Goal: Information Seeking & Learning: Learn about a topic

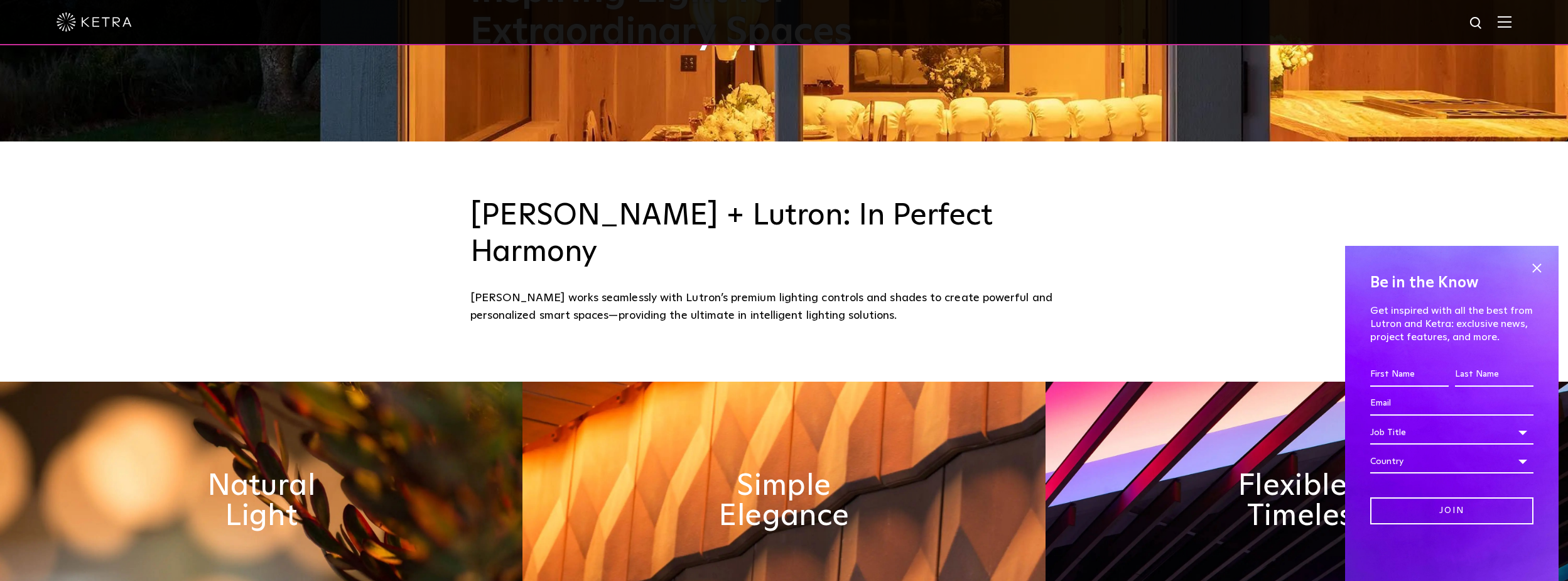
scroll to position [440, 0]
click at [1532, 263] on span at bounding box center [1537, 268] width 19 height 19
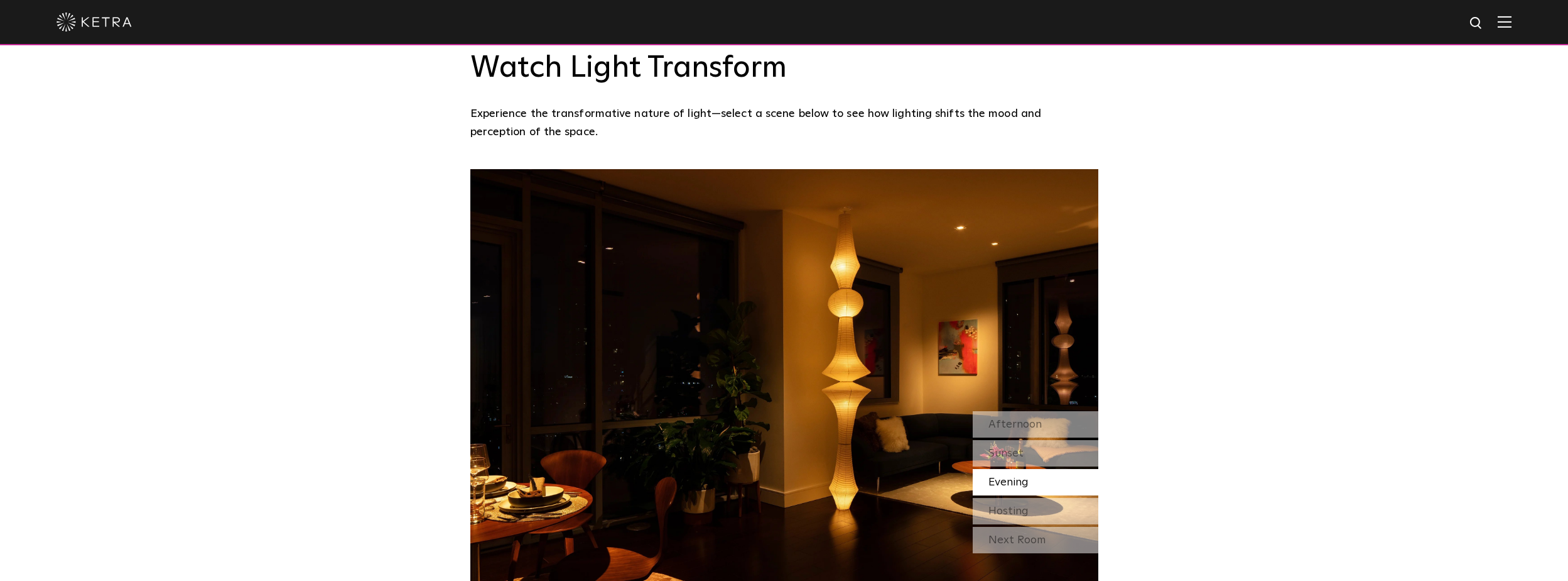
scroll to position [1068, 0]
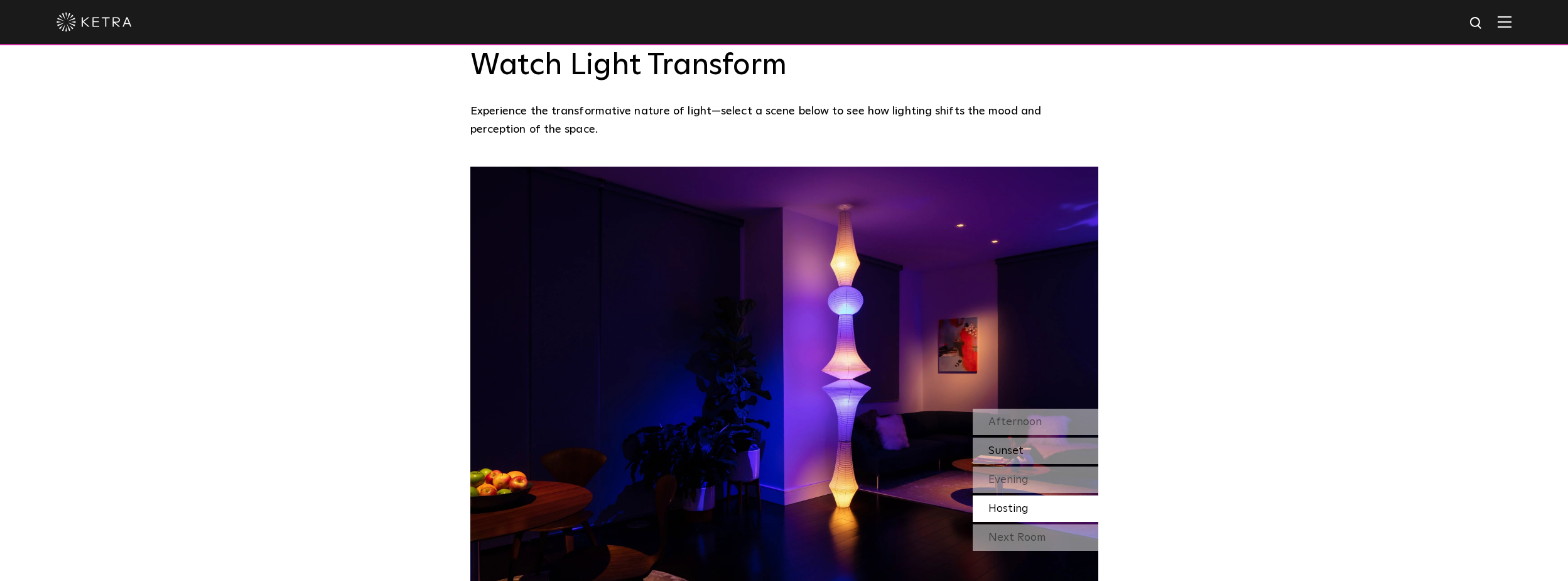
click at [1027, 438] on div "Sunset" at bounding box center [1035, 451] width 125 height 27
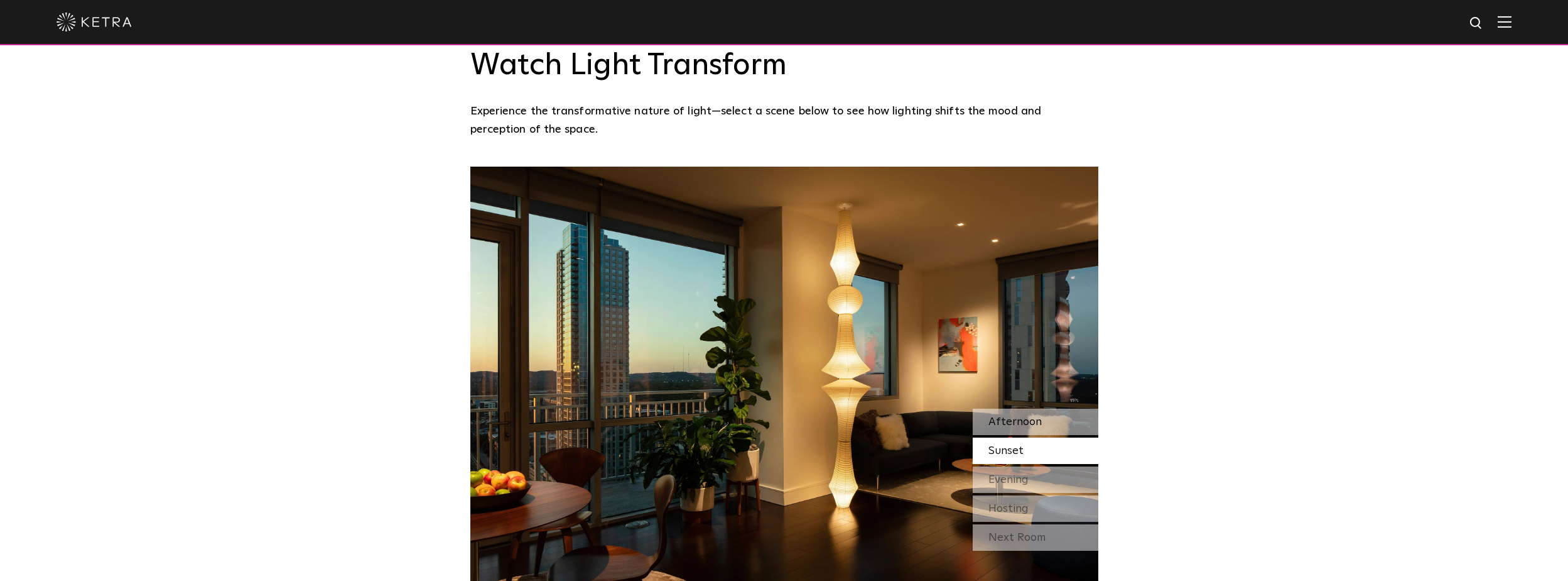
click at [1018, 416] on span "Afternoon" at bounding box center [1015, 422] width 53 height 11
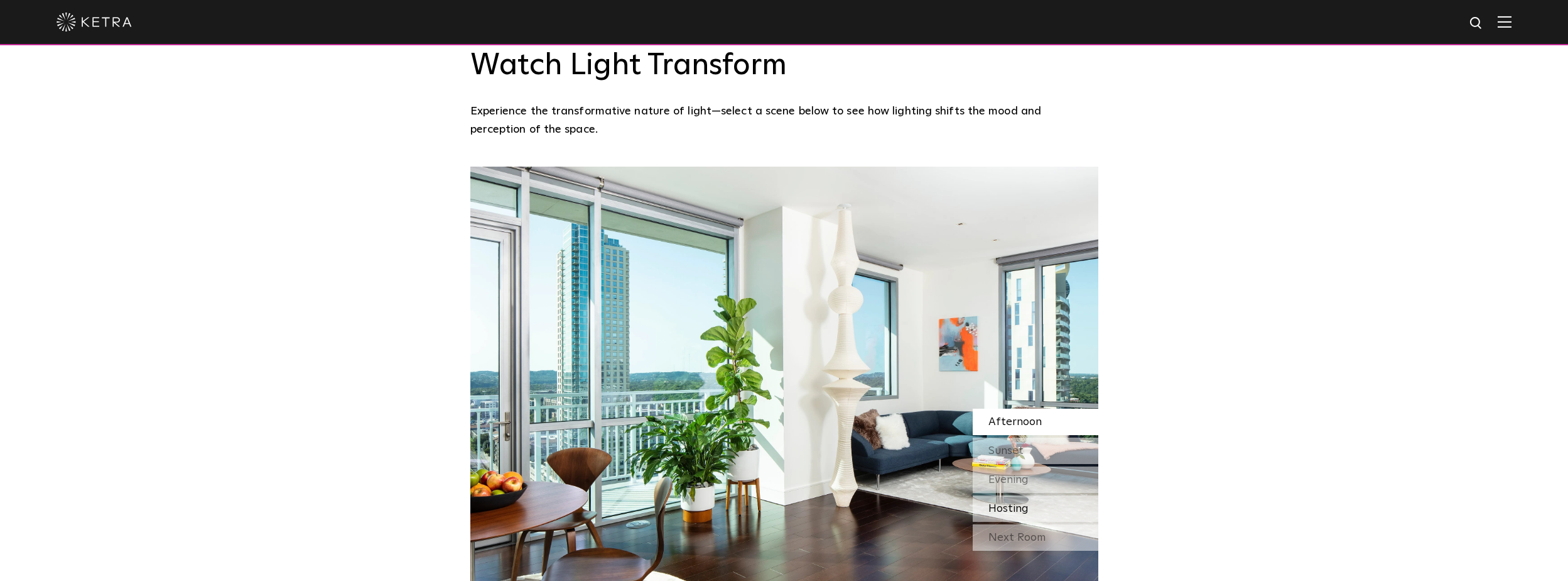
click at [1019, 503] on span "Hosting" at bounding box center [1009, 508] width 40 height 11
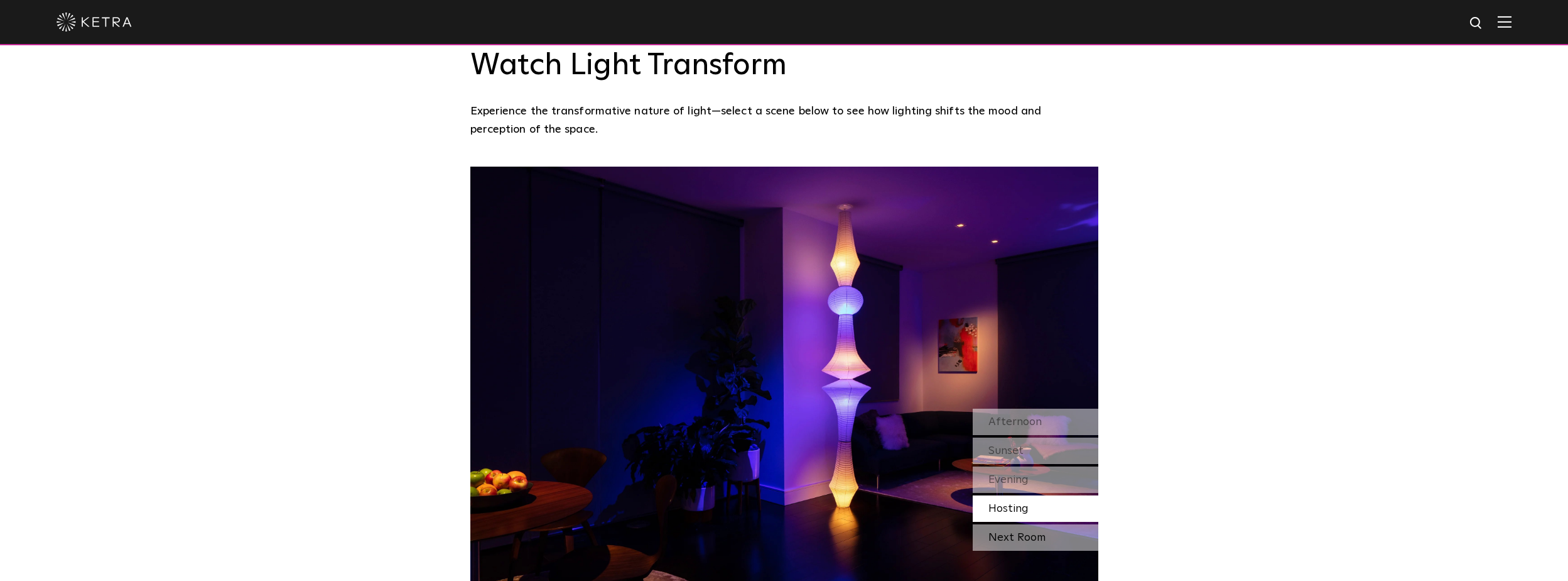
click at [1016, 524] on div "Next Room" at bounding box center [1035, 537] width 125 height 27
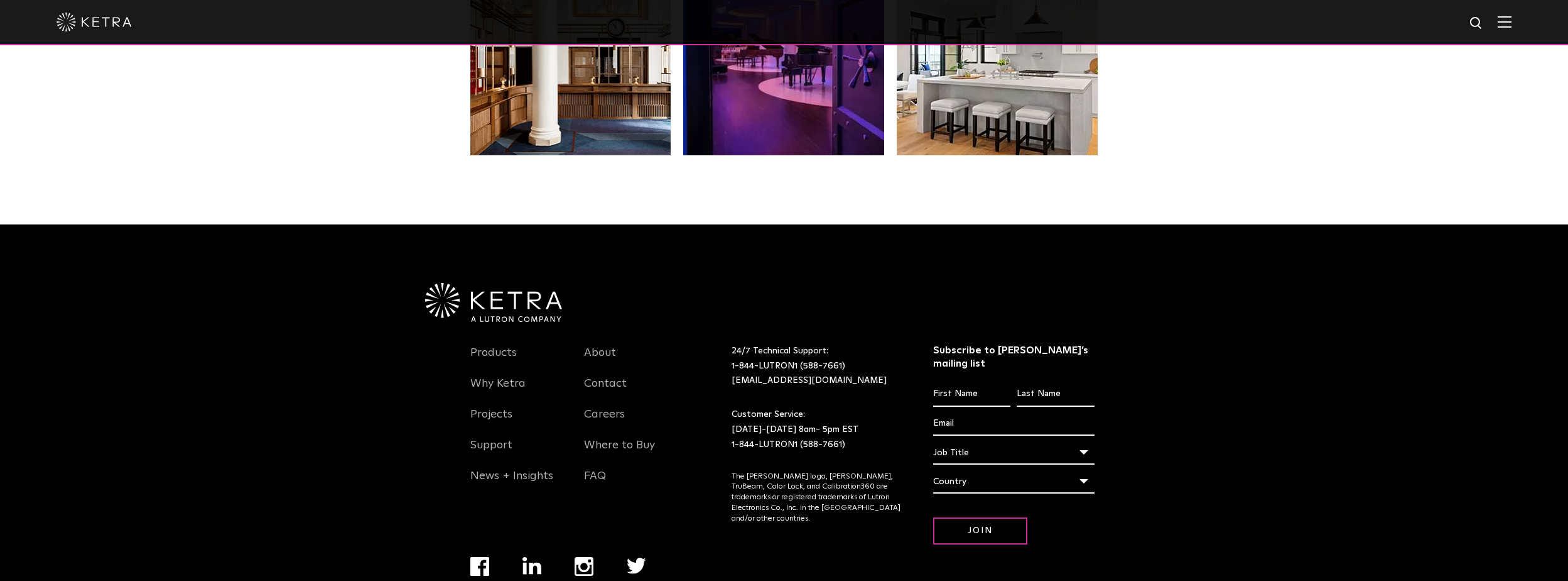
scroll to position [2639, 0]
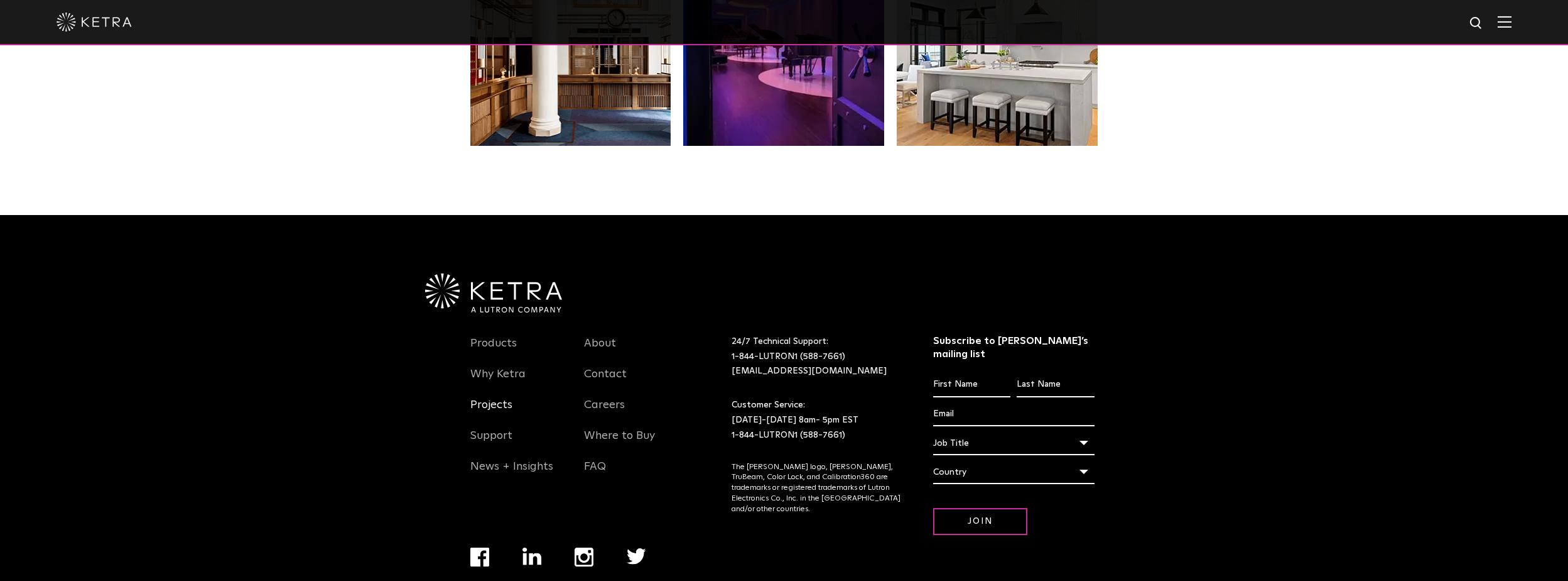
click at [498, 398] on link "Projects" at bounding box center [491, 412] width 42 height 29
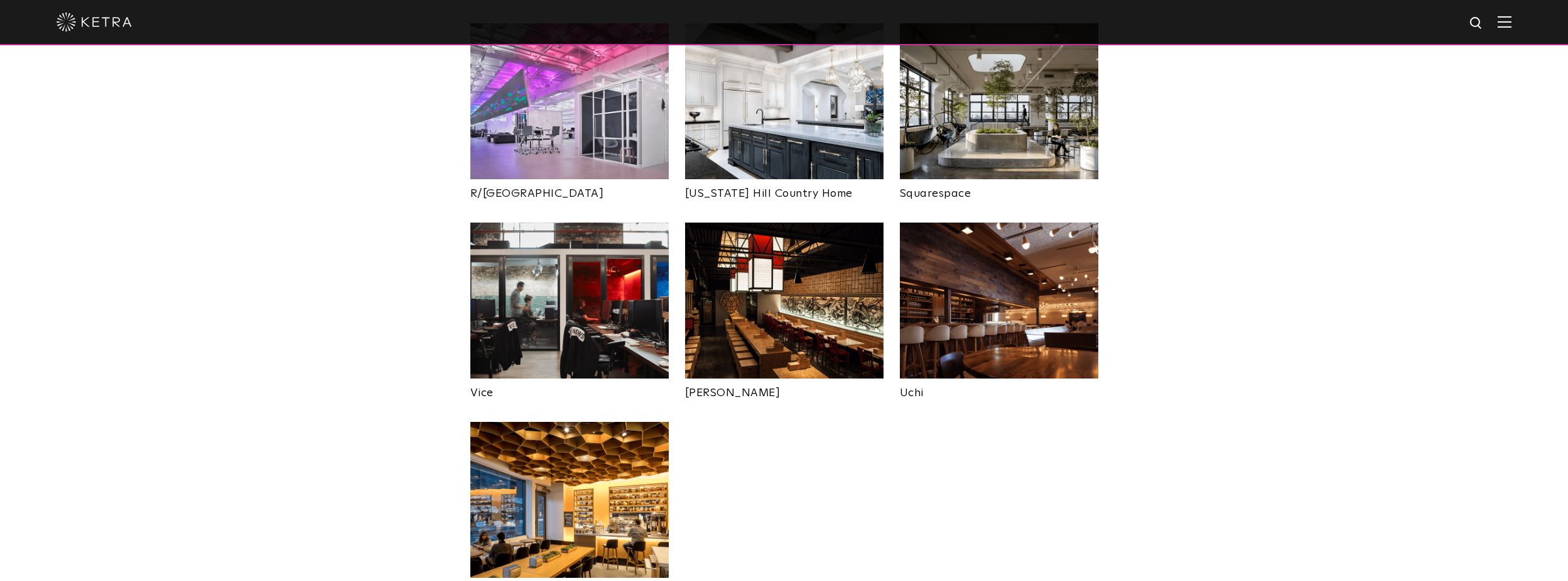
scroll to position [2388, 0]
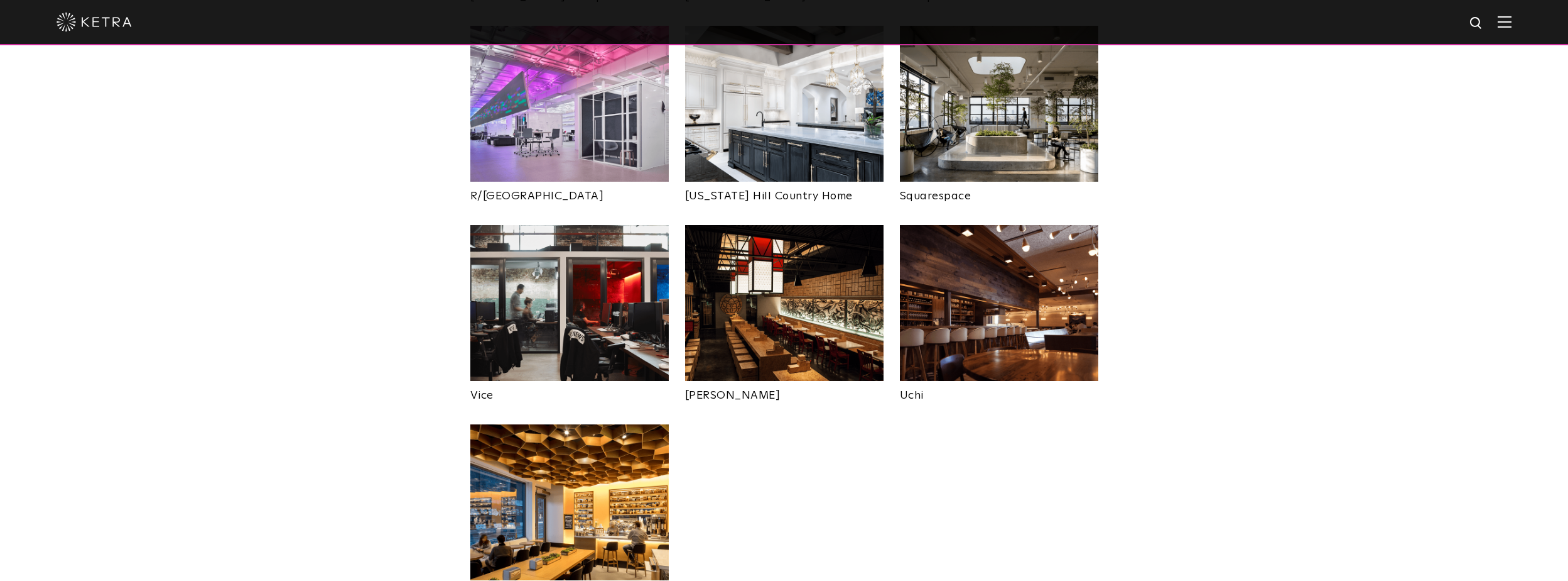
click at [812, 265] on img at bounding box center [784, 303] width 198 height 156
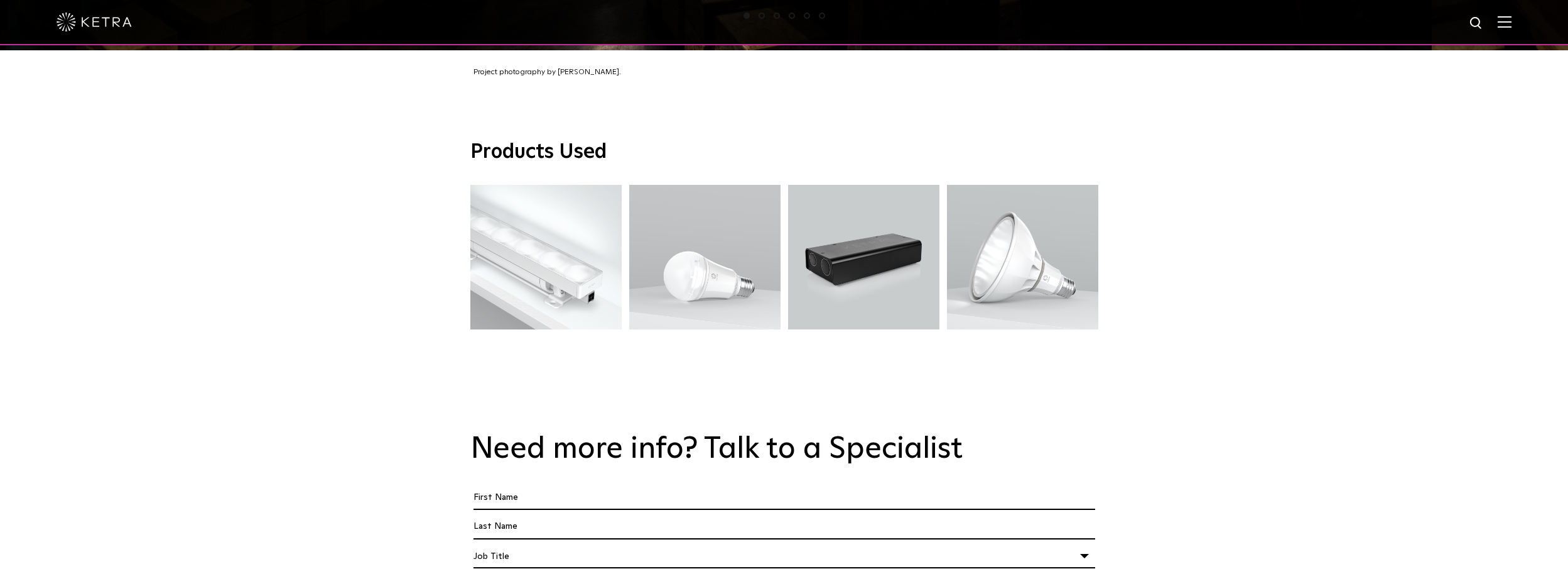
scroll to position [1382, 0]
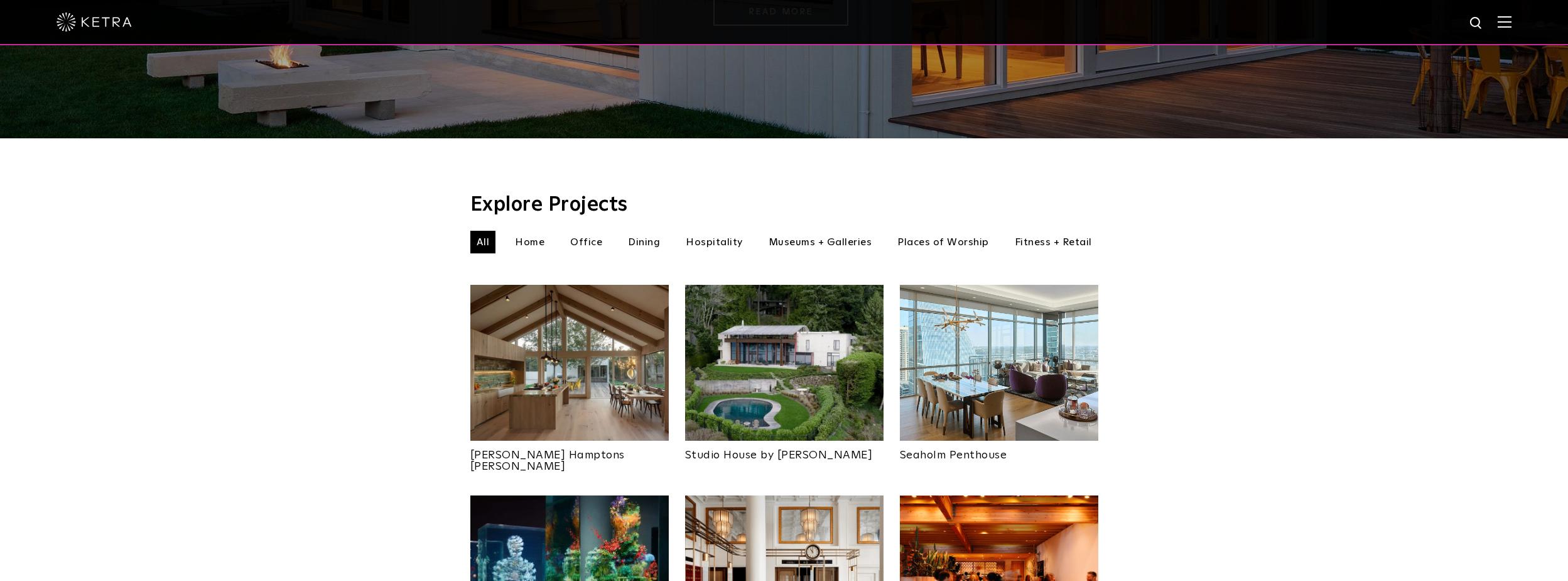
scroll to position [252, 0]
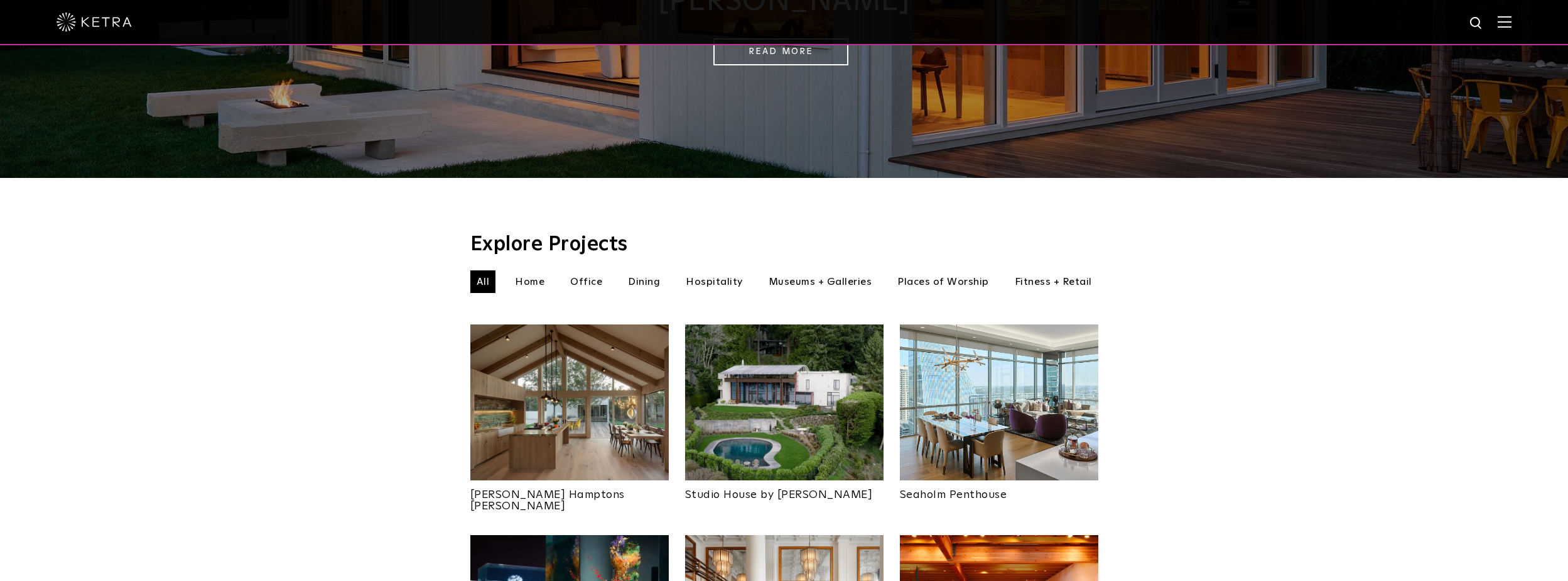
click at [963, 270] on li "Places of Worship" at bounding box center [943, 282] width 104 height 23
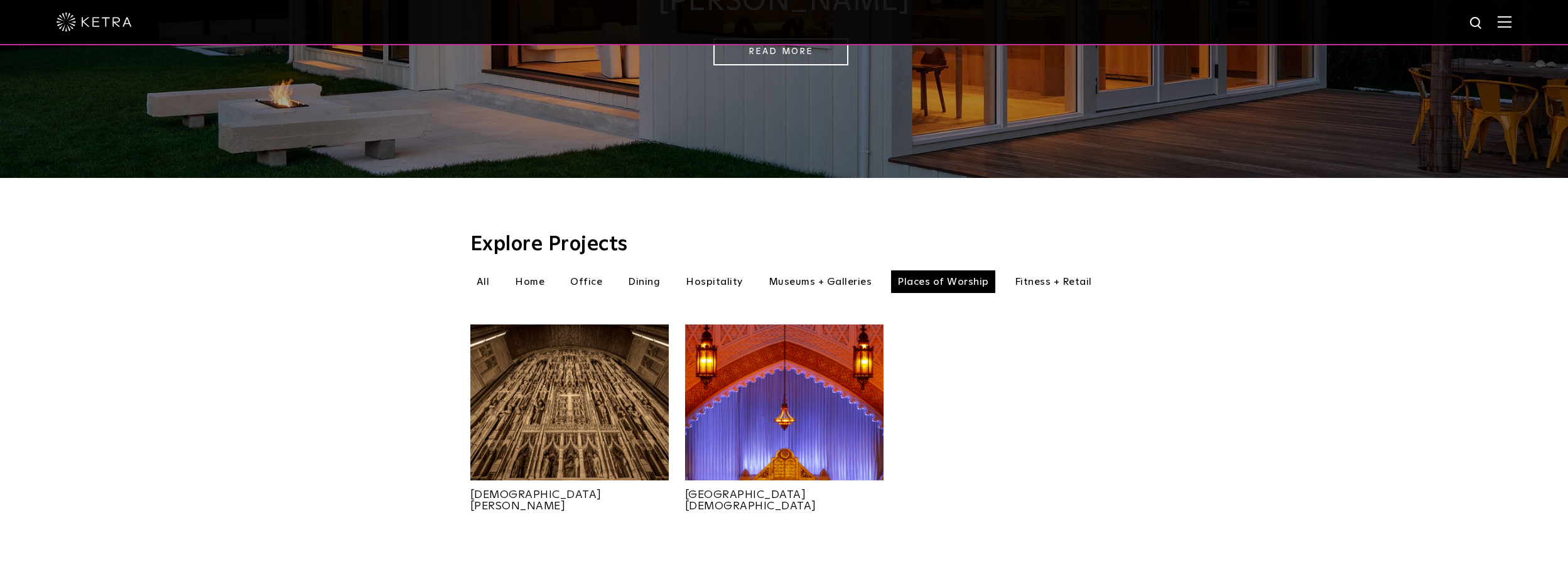
click at [486, 270] on li "All" at bounding box center [483, 282] width 26 height 23
